Goal: Information Seeking & Learning: Understand process/instructions

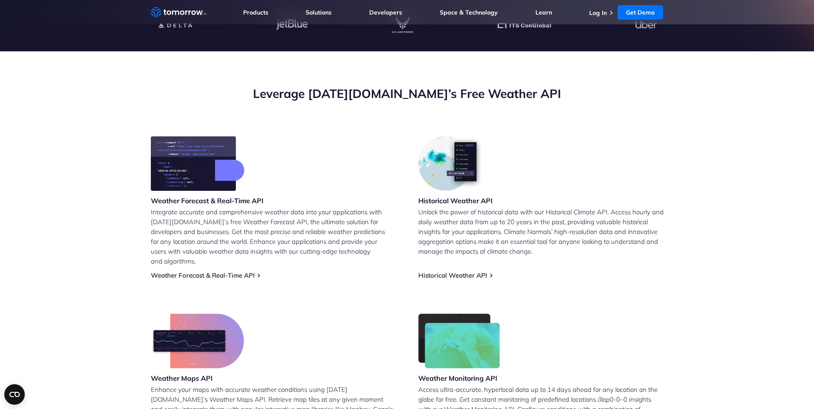
scroll to position [115, 0]
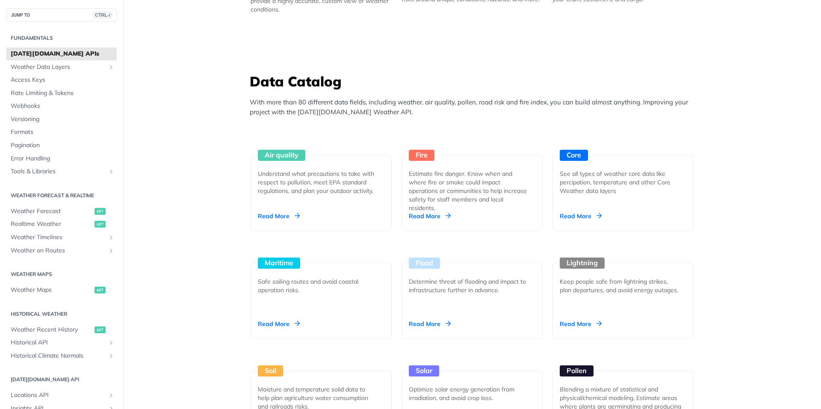
scroll to position [769, 0]
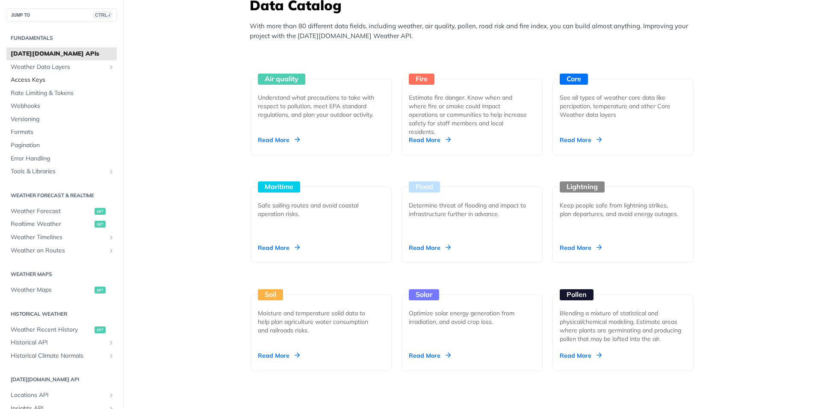
click at [40, 78] on span "Access Keys" at bounding box center [63, 80] width 104 height 9
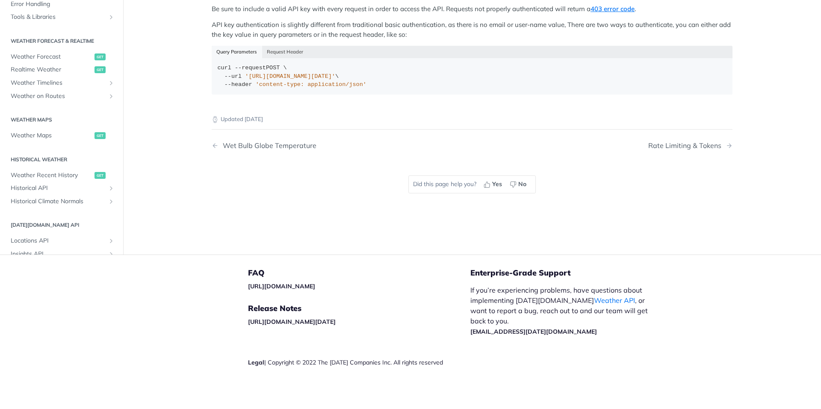
scroll to position [200, 0]
click at [285, 49] on button "Request Header" at bounding box center [285, 52] width 46 height 12
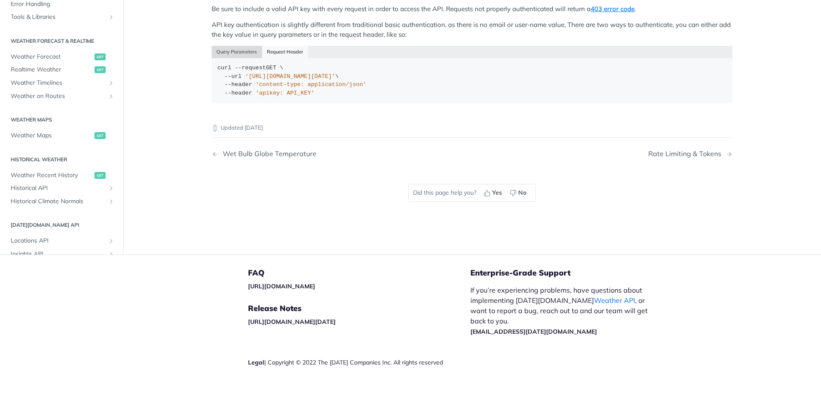
click at [238, 48] on button "Query Parameters" at bounding box center [237, 52] width 50 height 12
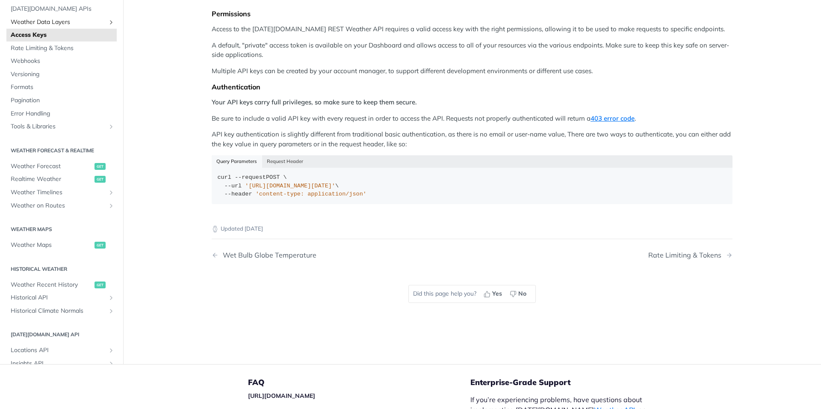
scroll to position [29, 0]
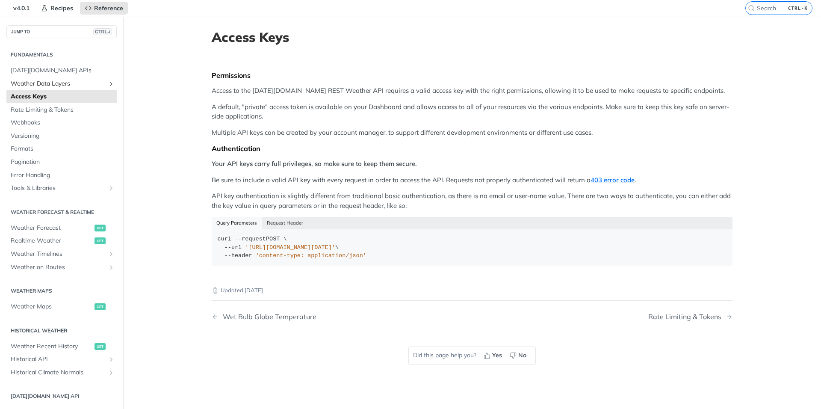
click at [55, 83] on span "Weather Data Layers" at bounding box center [58, 83] width 95 height 9
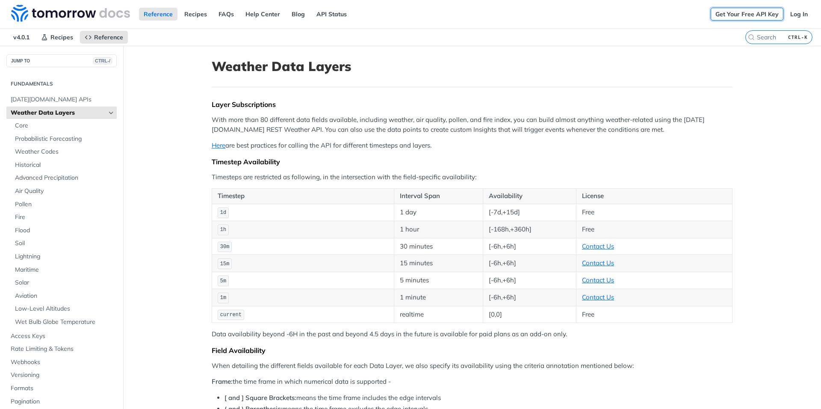
click at [754, 13] on link "Get Your Free API Key" at bounding box center [746, 14] width 73 height 13
click at [788, 16] on link "Log In" at bounding box center [798, 14] width 27 height 13
